Goal: Task Accomplishment & Management: Manage account settings

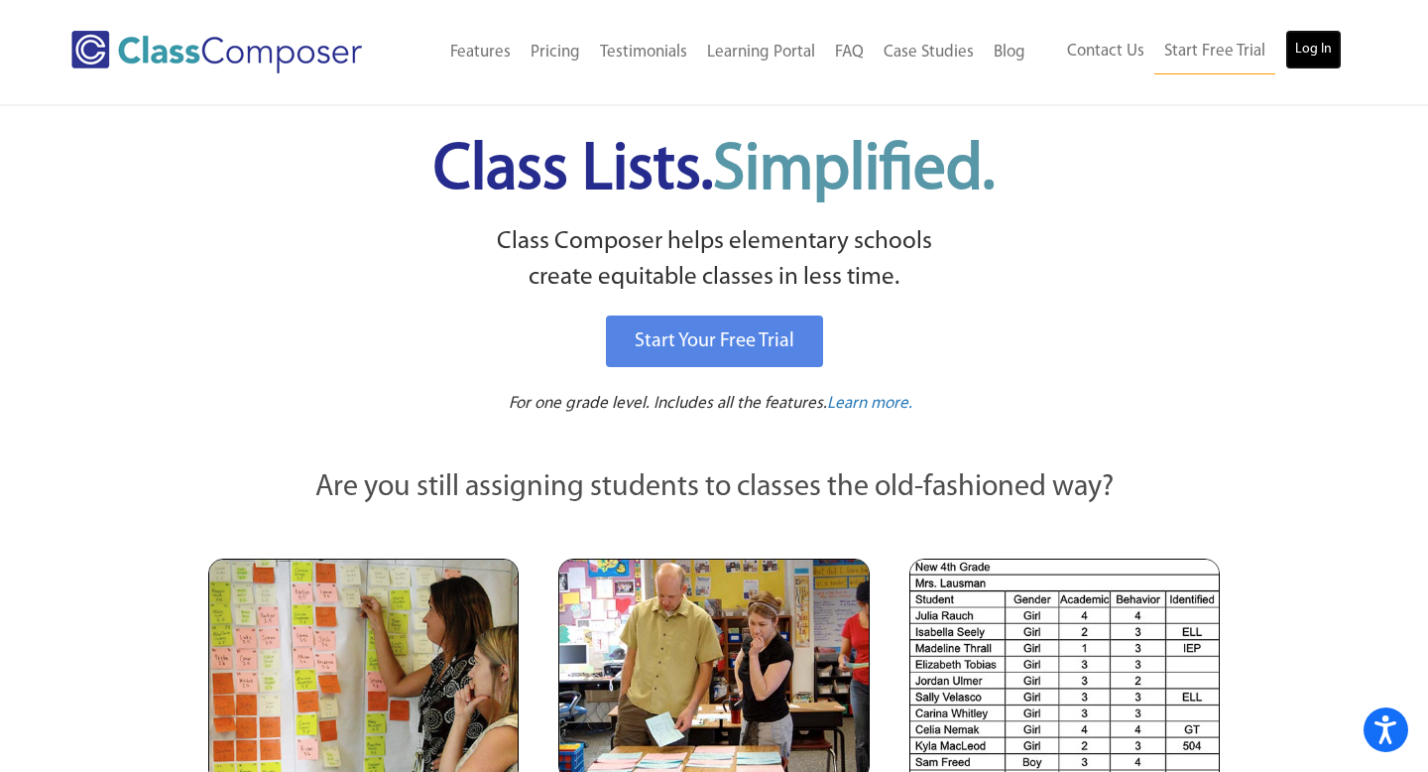
click at [1310, 59] on link "Log In" at bounding box center [1313, 50] width 57 height 40
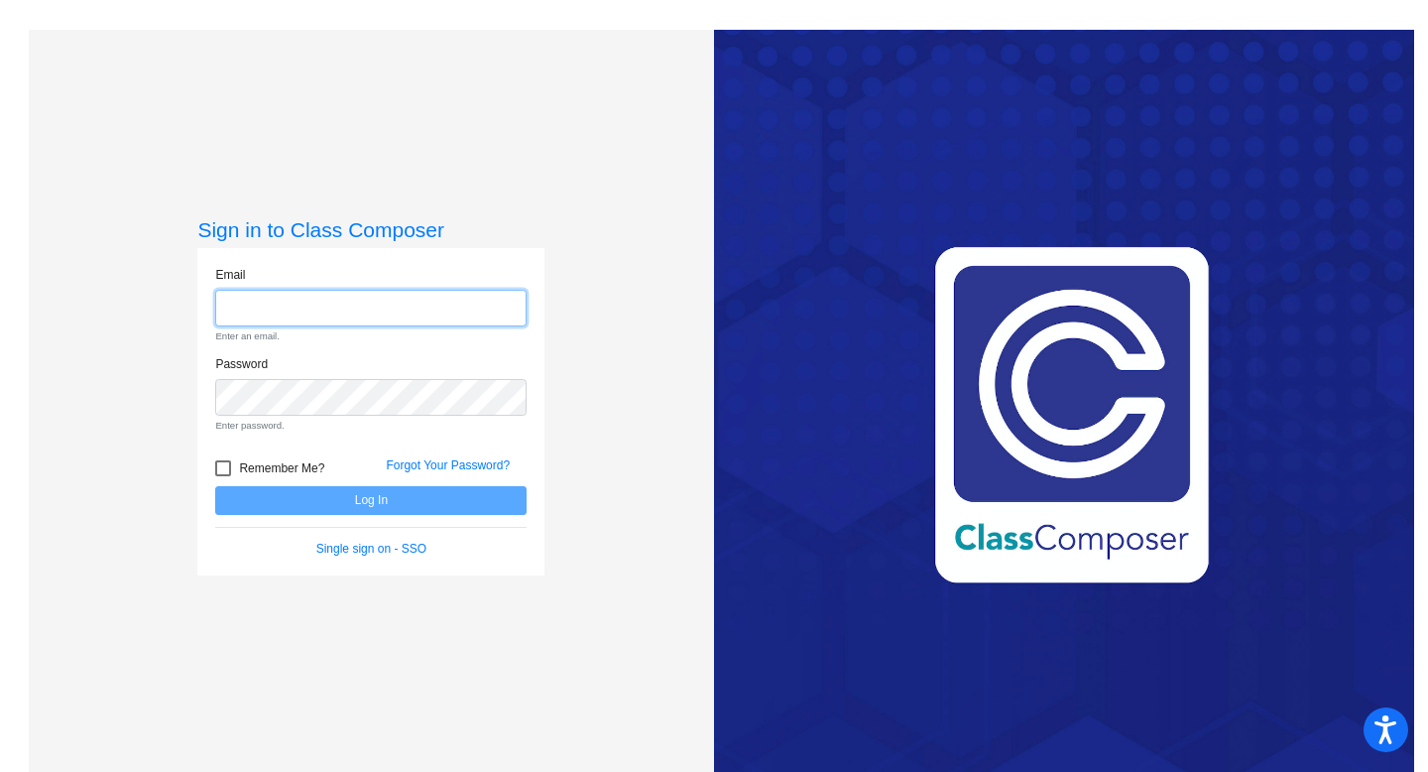
type input "Ofelia.Tedtaotao@svusd.org"
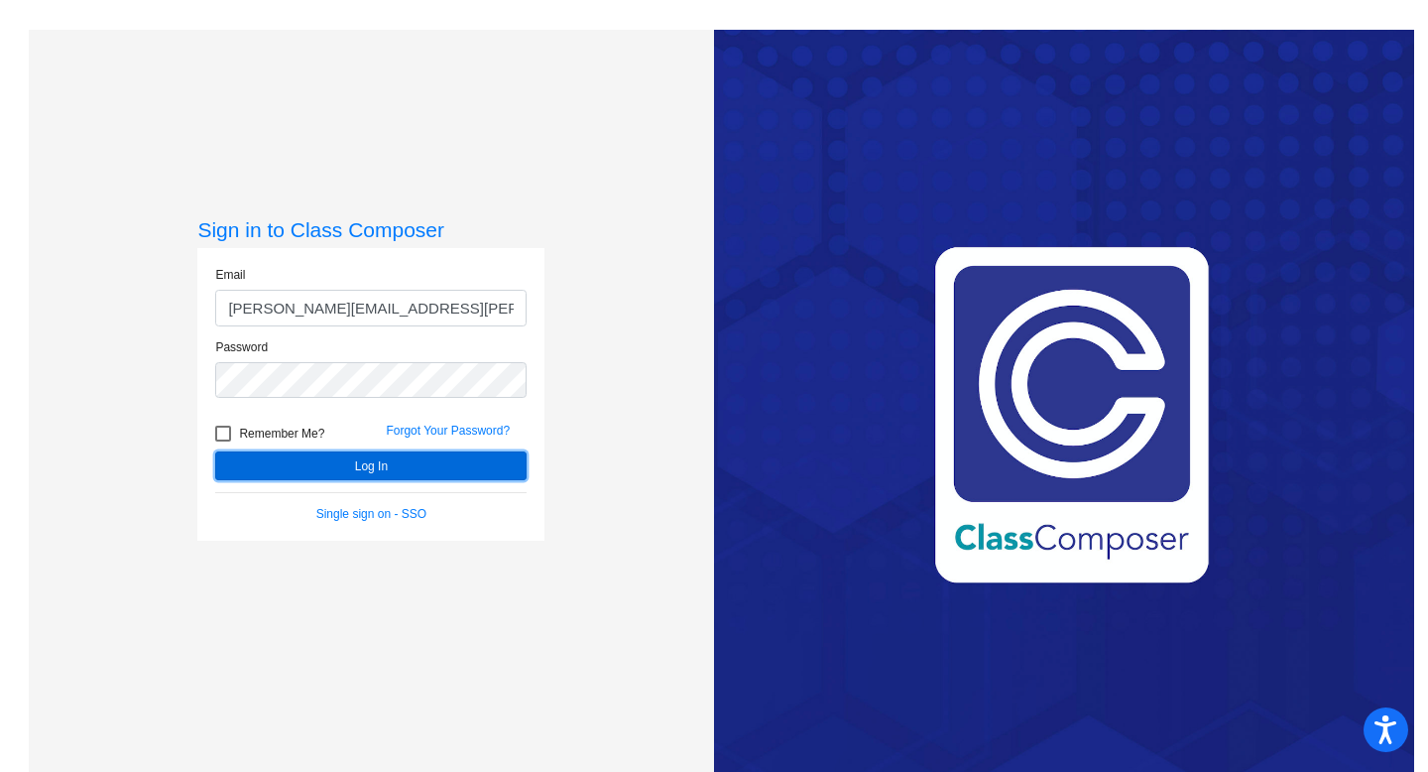
click at [465, 461] on button "Log In" at bounding box center [370, 465] width 311 height 29
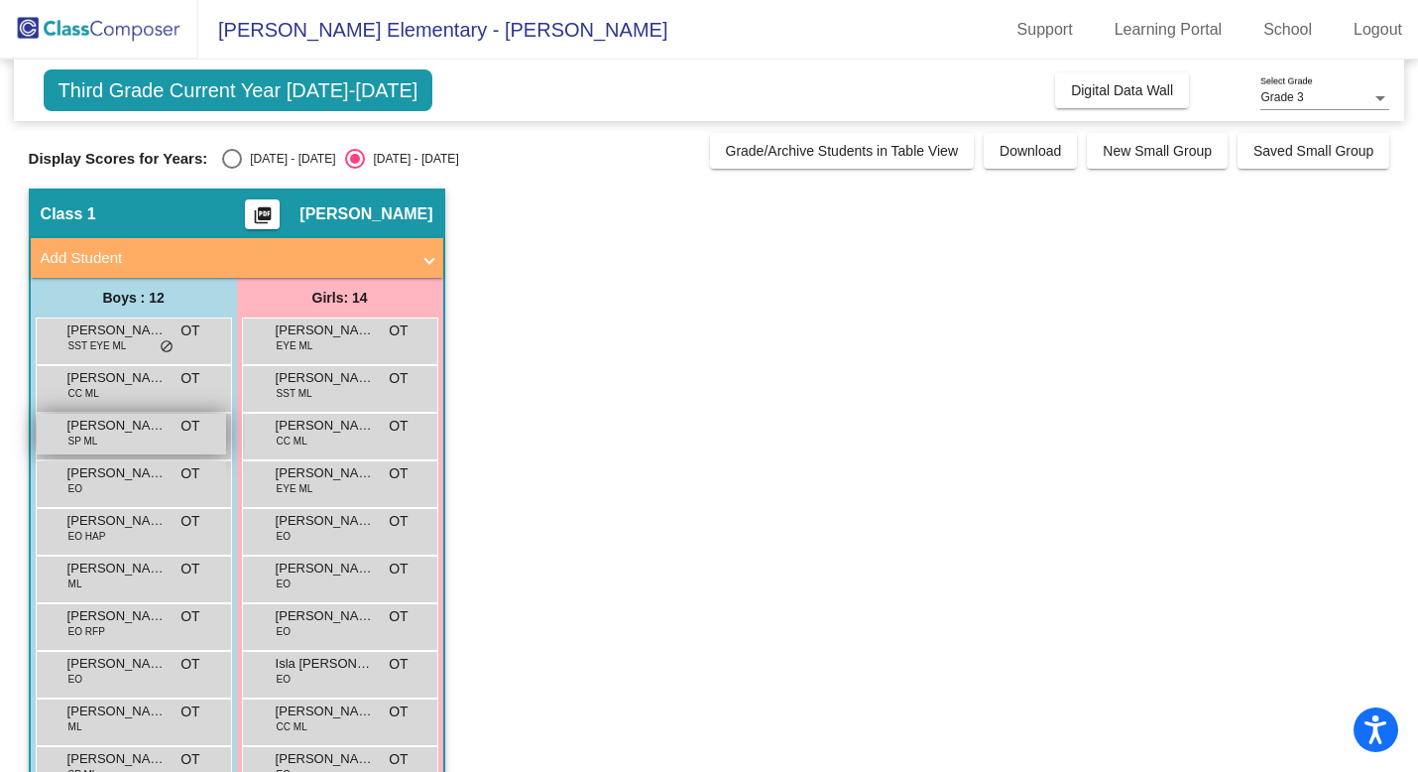
click at [132, 427] on span "Dylan Gonzalez Mares" at bounding box center [116, 426] width 99 height 20
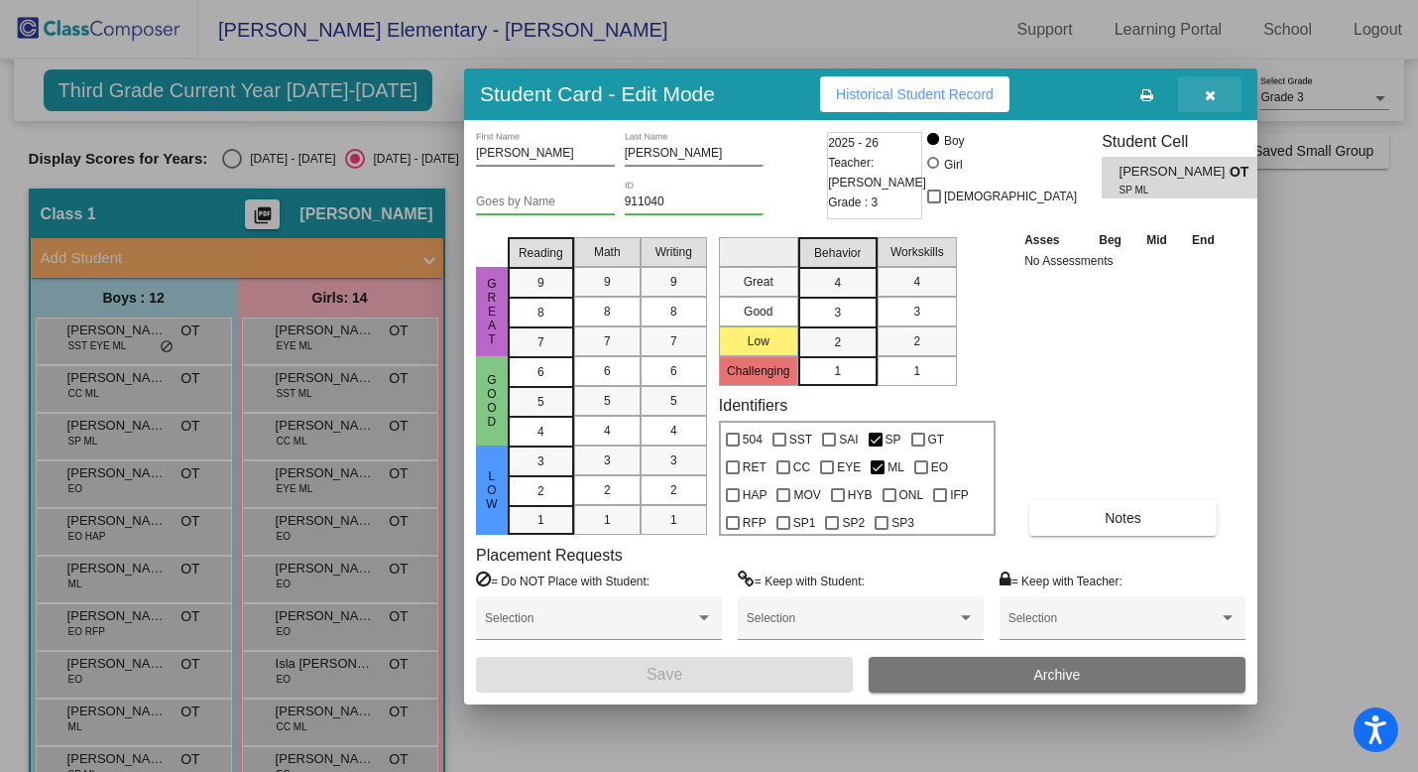
click at [1216, 93] on button "button" at bounding box center [1209, 94] width 63 height 36
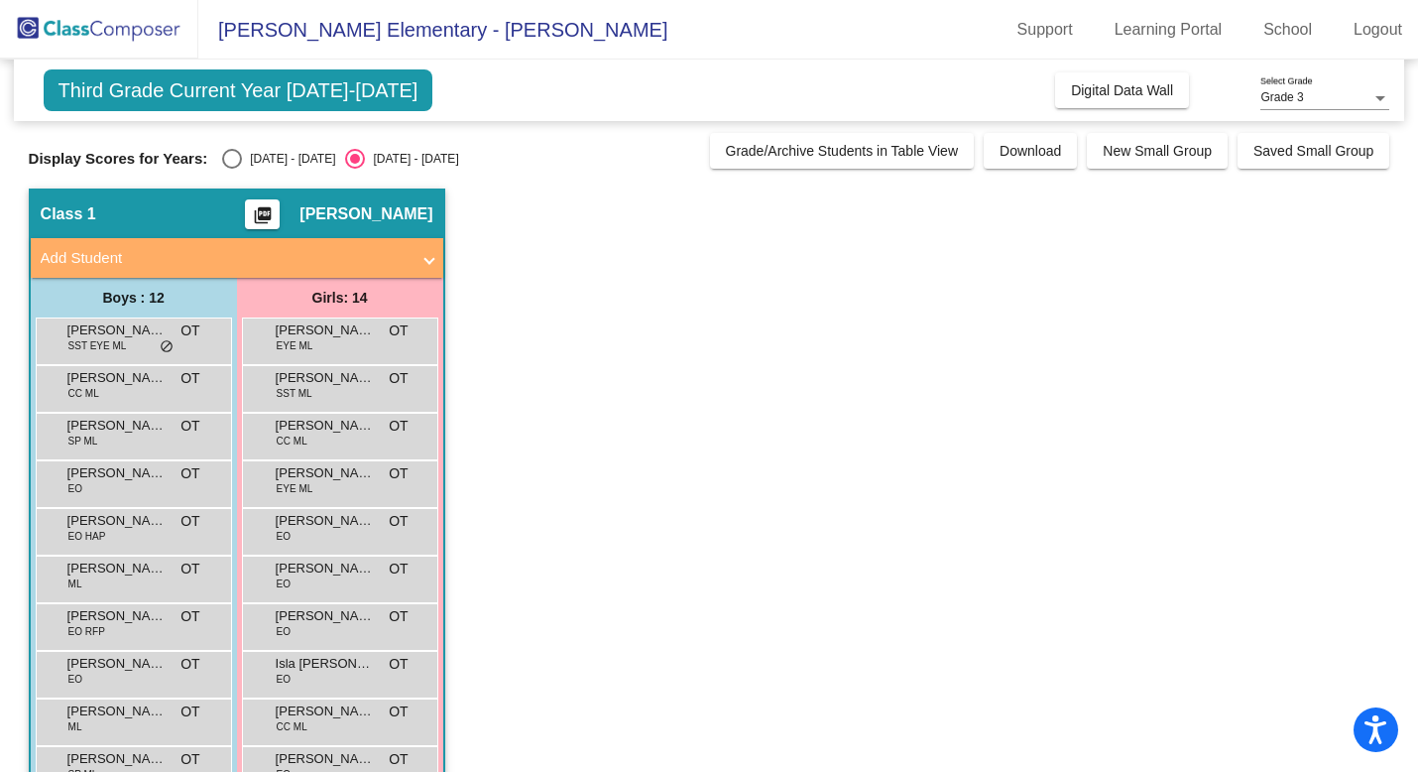
click at [227, 155] on div "Select an option" at bounding box center [232, 159] width 20 height 20
click at [231, 169] on input "2024 - 2025" at bounding box center [231, 169] width 1 height 1
radio input "true"
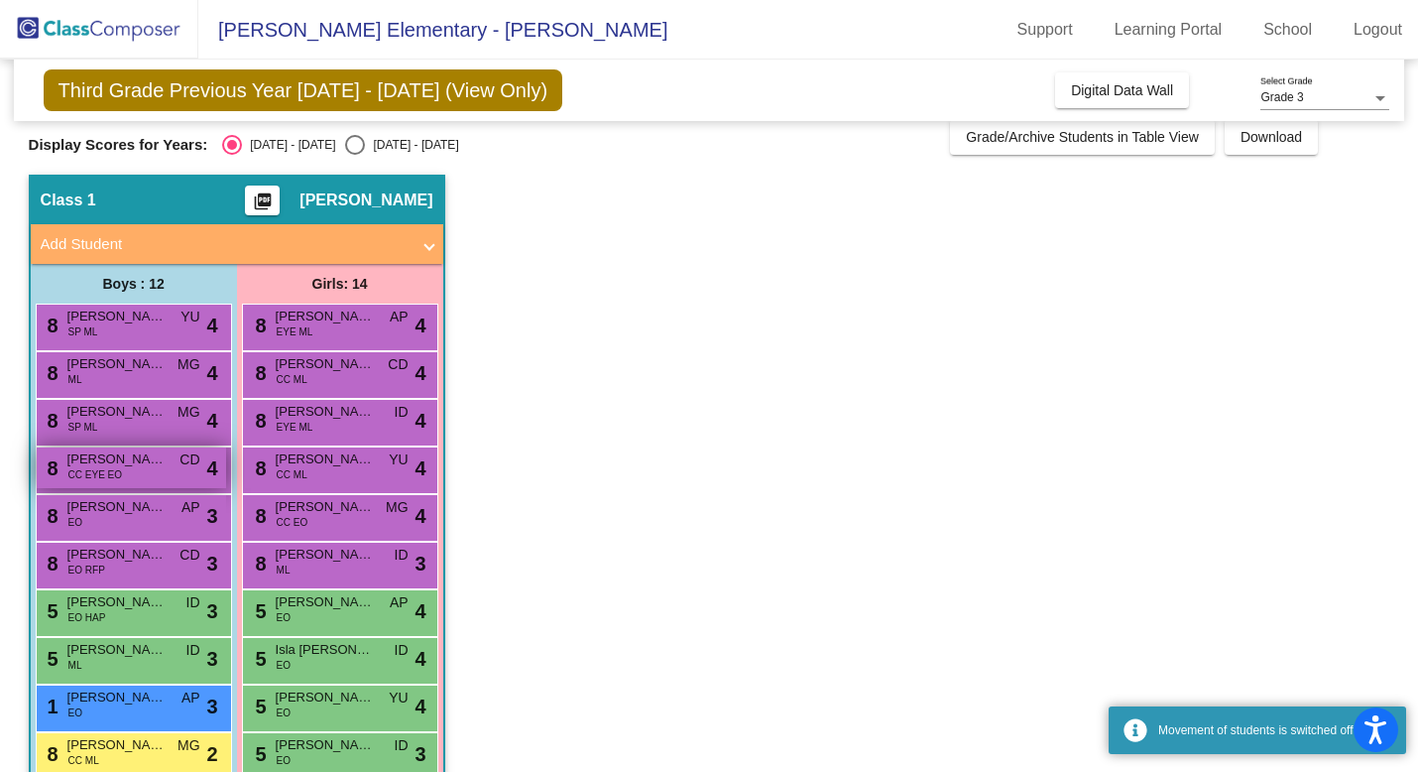
scroll to position [24, 0]
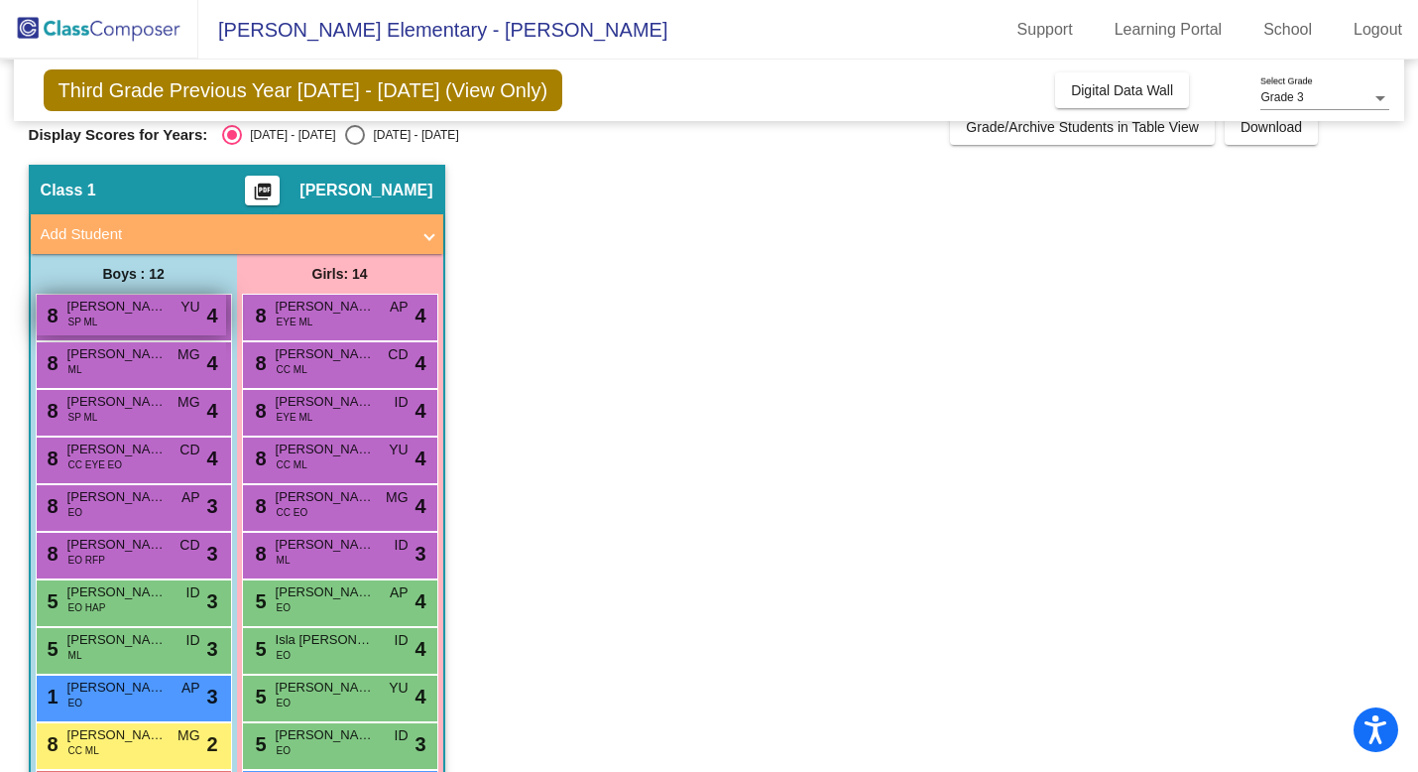
click at [134, 325] on div "8 Dylan Gonzalez Mares SP ML YU lock do_not_disturb_alt 4" at bounding box center [131, 315] width 189 height 41
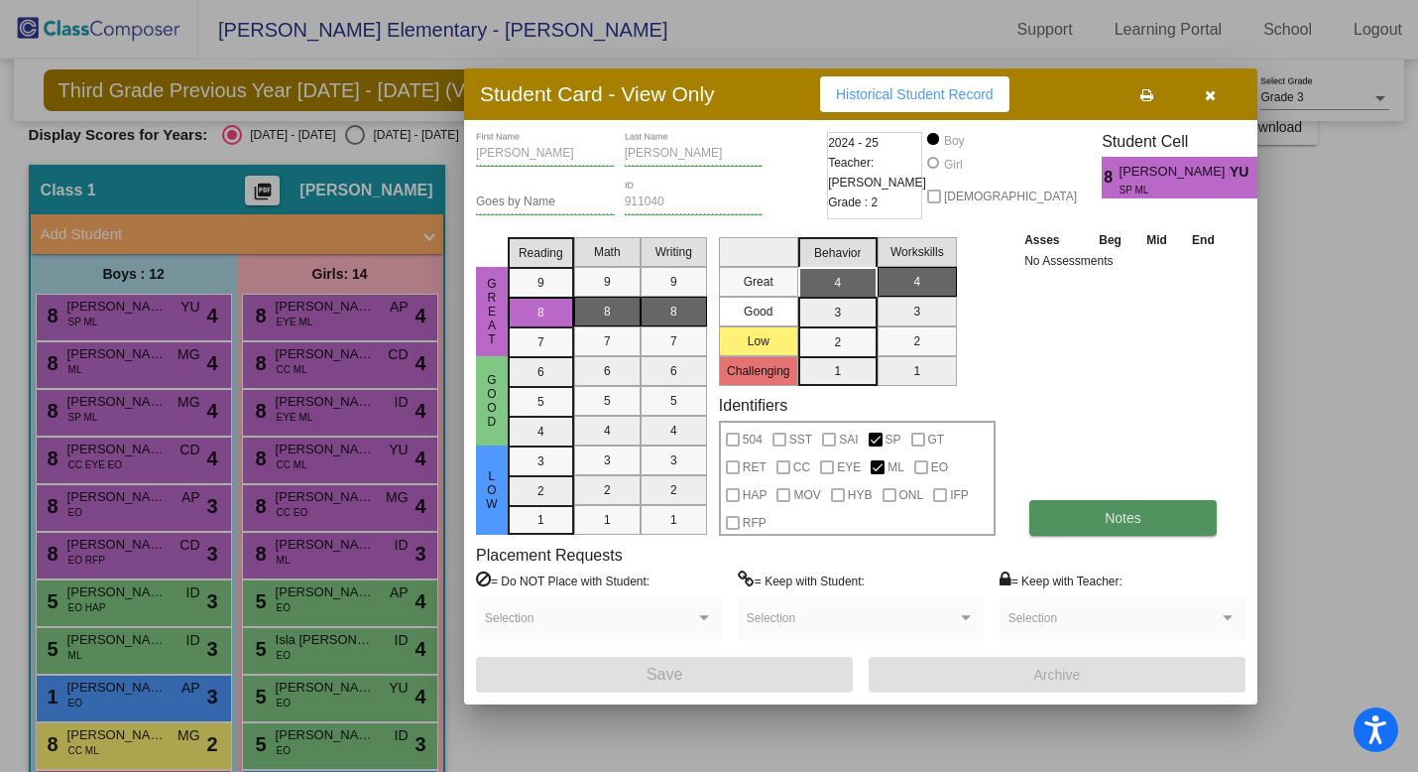
click at [1130, 534] on button "Notes" at bounding box center [1122, 518] width 187 height 36
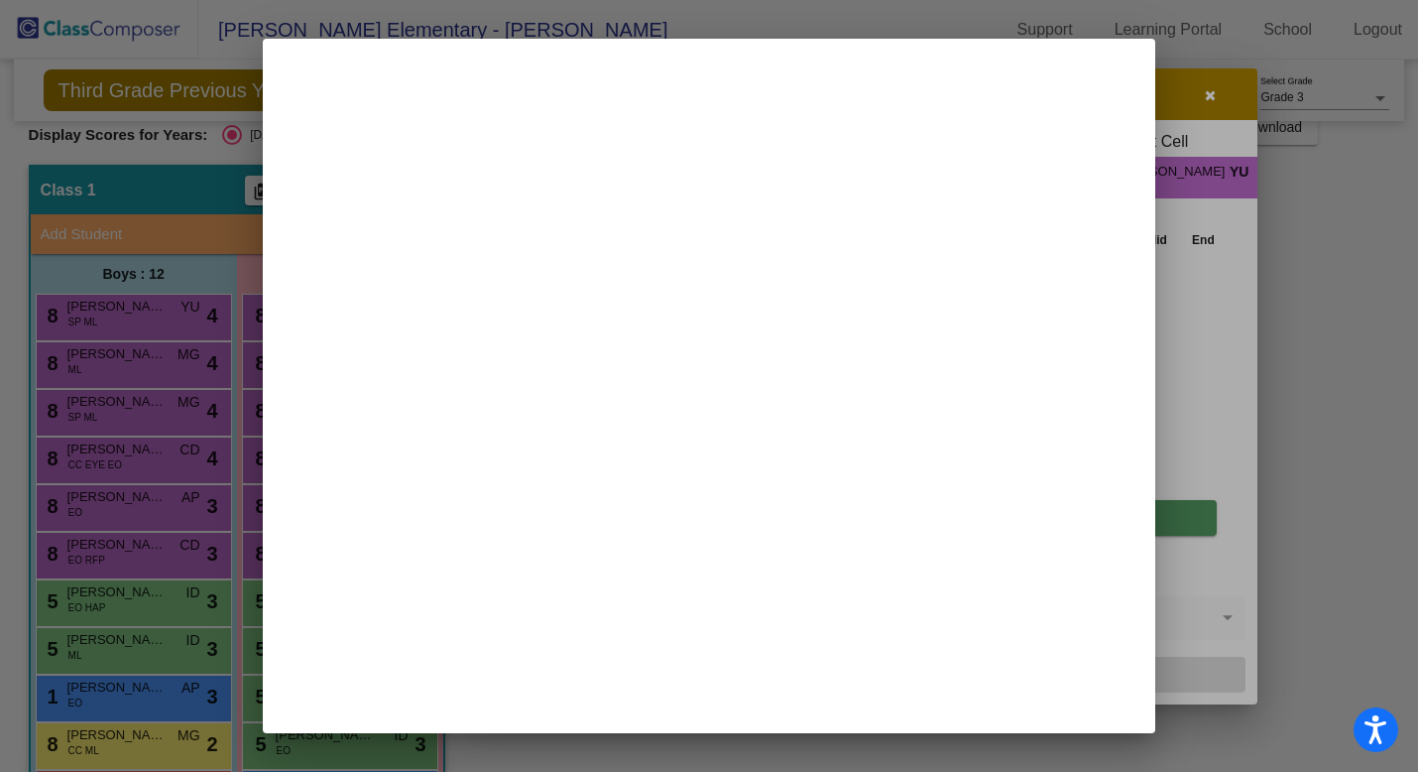
click at [1130, 534] on mat-dialog-container at bounding box center [709, 386] width 892 height 694
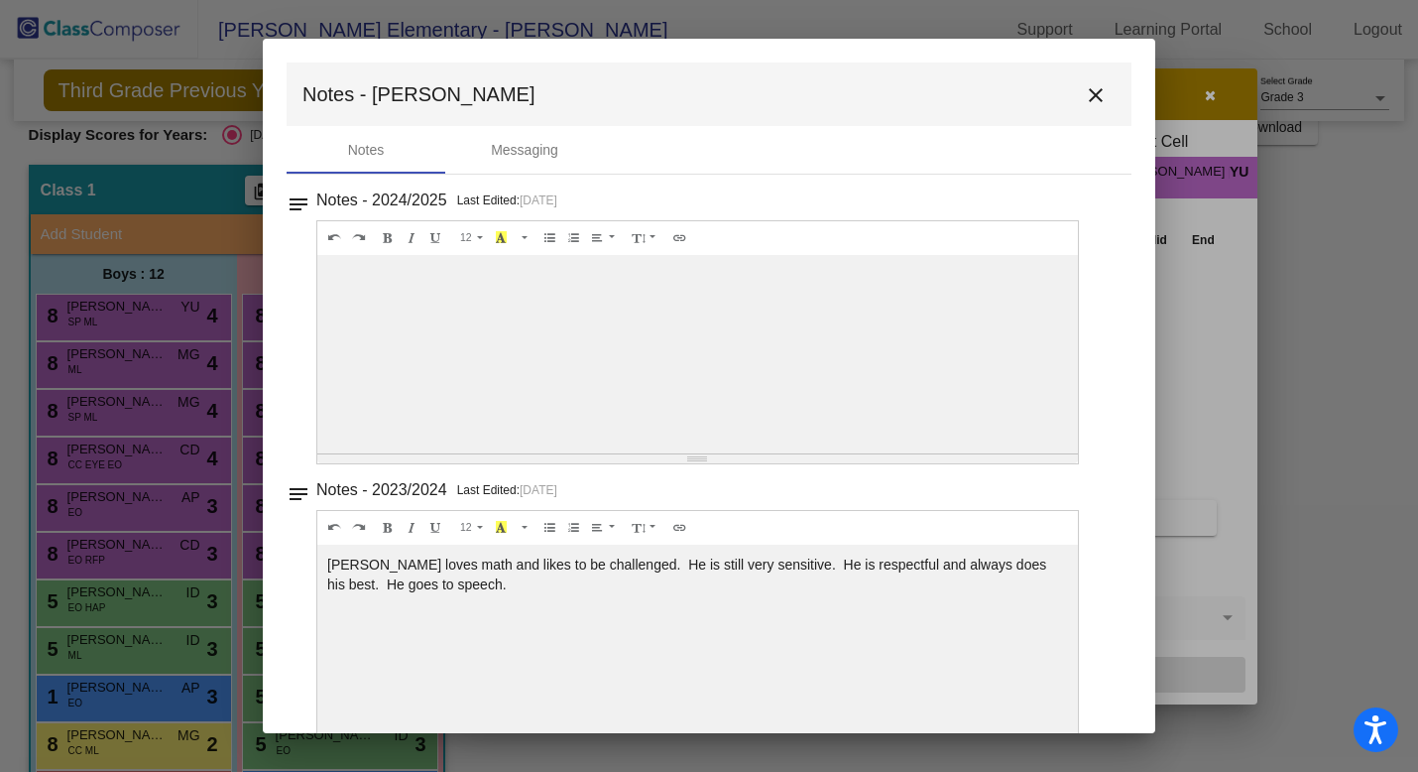
click at [1098, 444] on div "Notes - 2024/2025 Last Edited: 9/29/25 12 8 9 10 11 12 14 18 24 36 Background C…" at bounding box center [717, 325] width 802 height 278
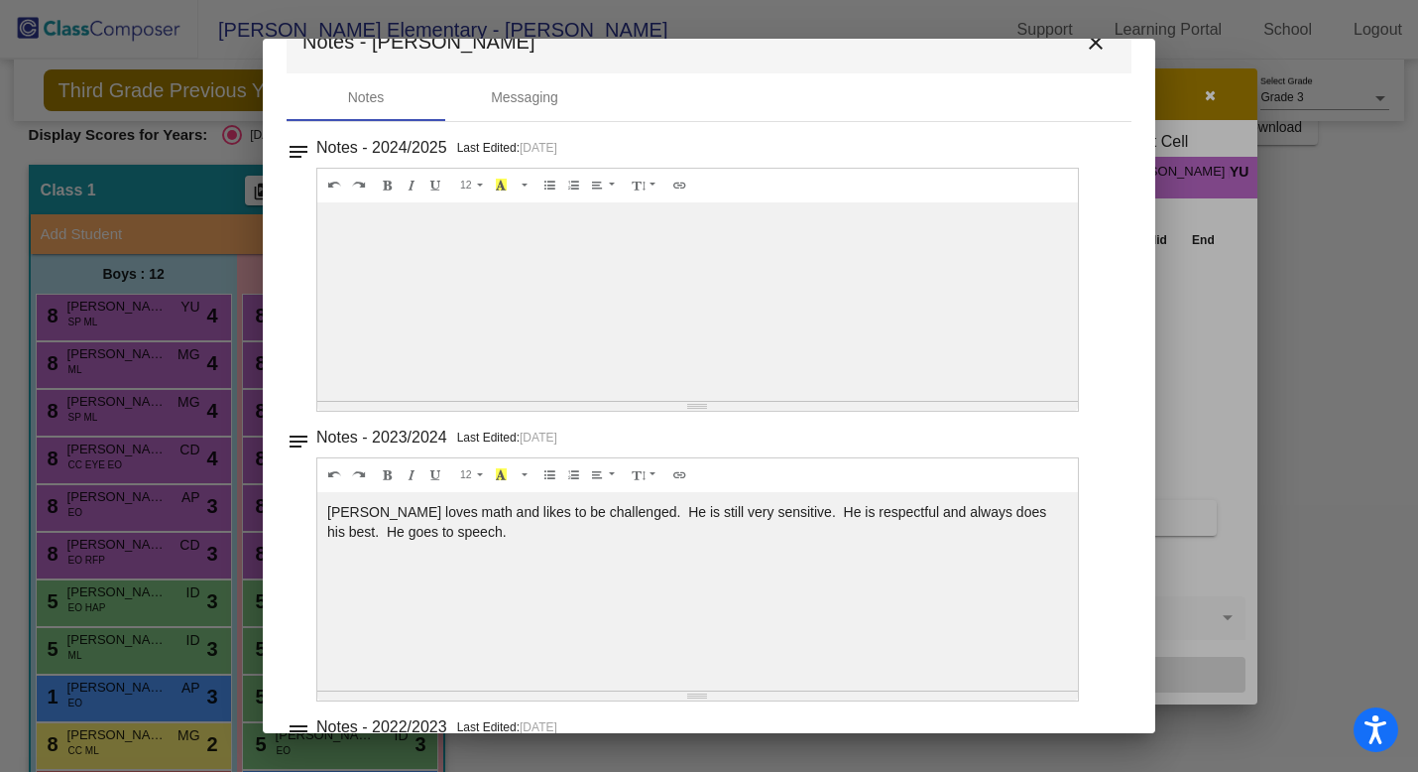
scroll to position [0, 0]
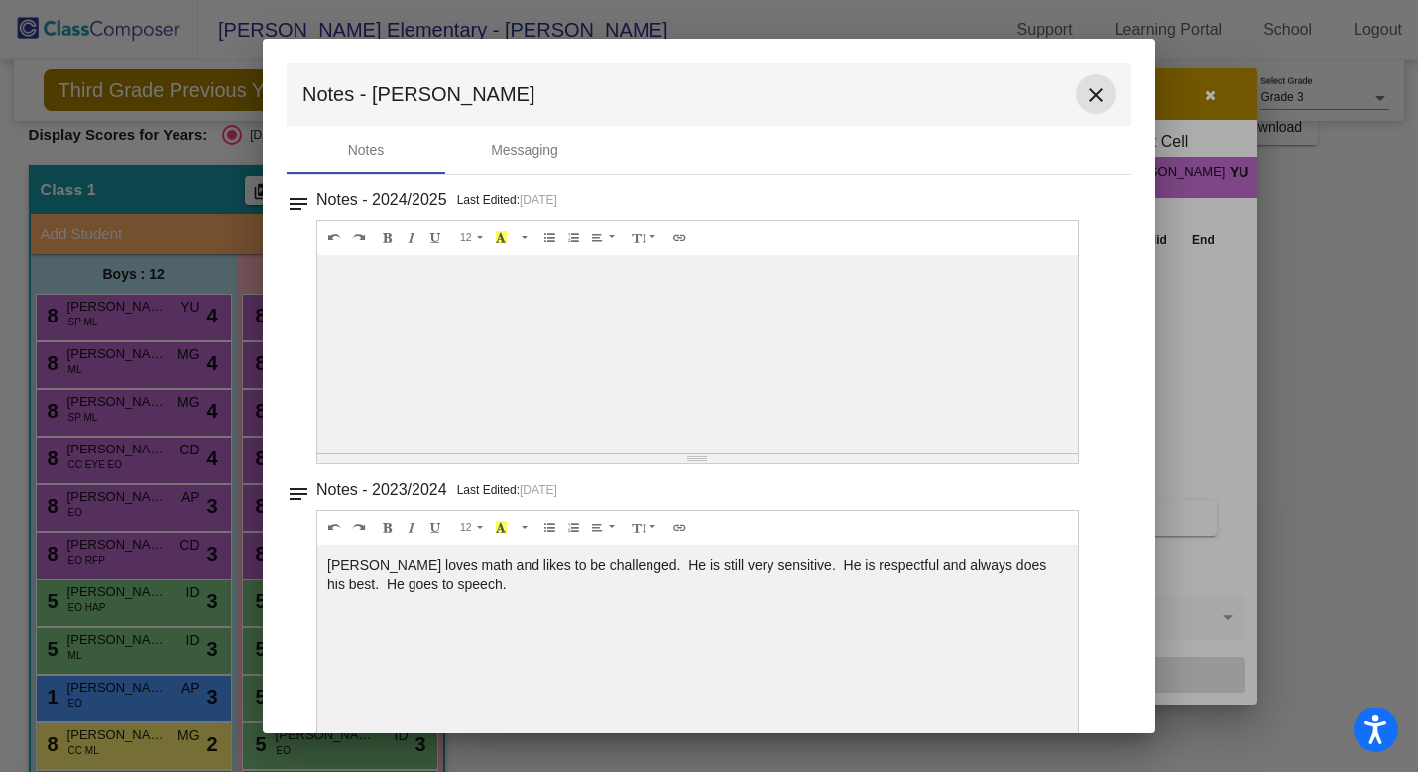
click at [1084, 97] on mat-icon "close" at bounding box center [1096, 95] width 24 height 24
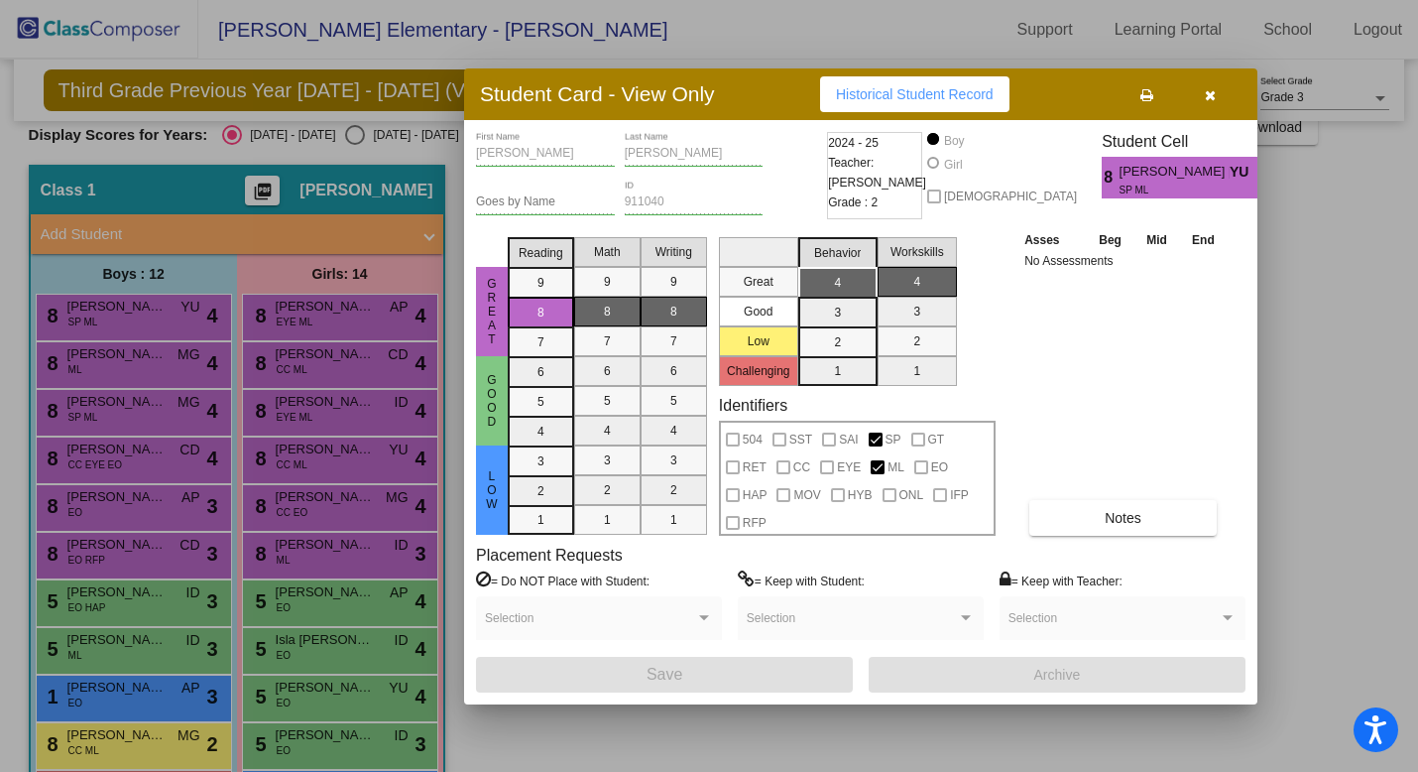
click at [1211, 100] on icon "button" at bounding box center [1210, 95] width 11 height 14
